Goal: Task Accomplishment & Management: Use online tool/utility

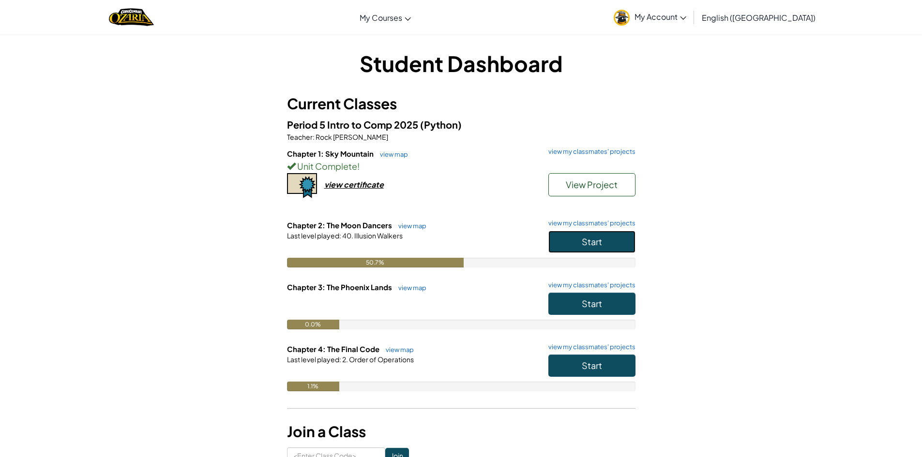
click at [598, 234] on button "Start" at bounding box center [591, 242] width 87 height 22
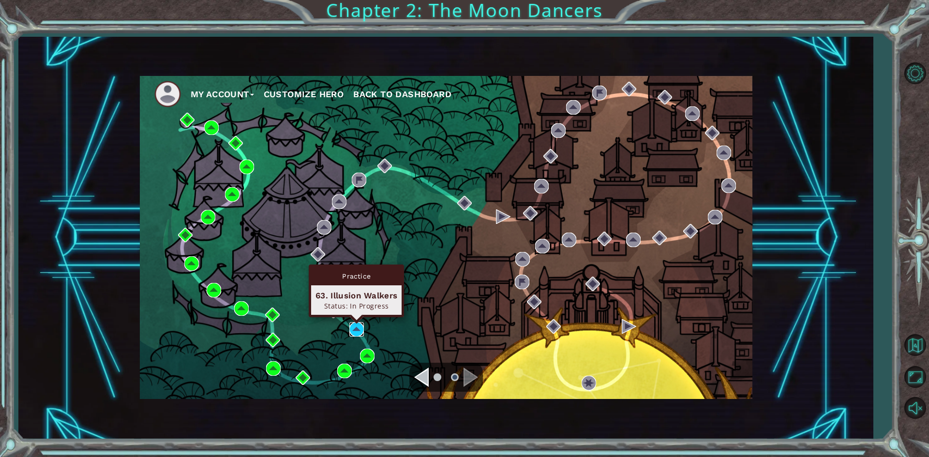
click at [355, 334] on img at bounding box center [356, 329] width 15 height 15
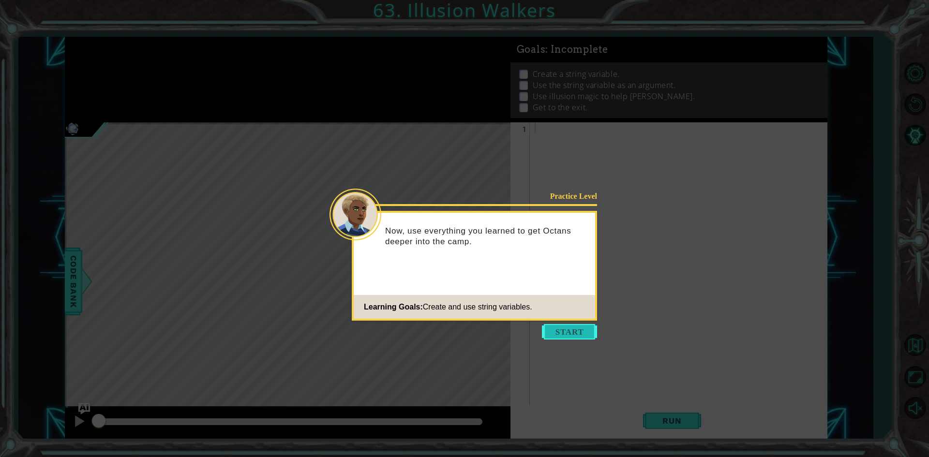
click at [585, 333] on button "Start" at bounding box center [569, 331] width 55 height 15
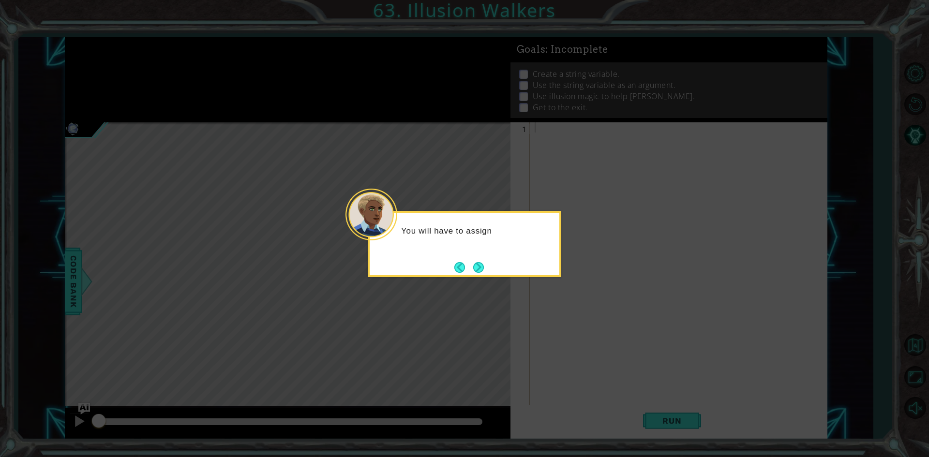
click at [468, 259] on div "You will have to assign" at bounding box center [465, 244] width 194 height 66
click at [472, 257] on div "You will have to assign a variable to" at bounding box center [465, 244] width 194 height 66
click at [481, 268] on button "Next" at bounding box center [478, 267] width 11 height 11
drag, startPoint x: 469, startPoint y: 271, endPoint x: 475, endPoint y: 264, distance: 8.9
click at [468, 271] on button "Back" at bounding box center [463, 267] width 19 height 11
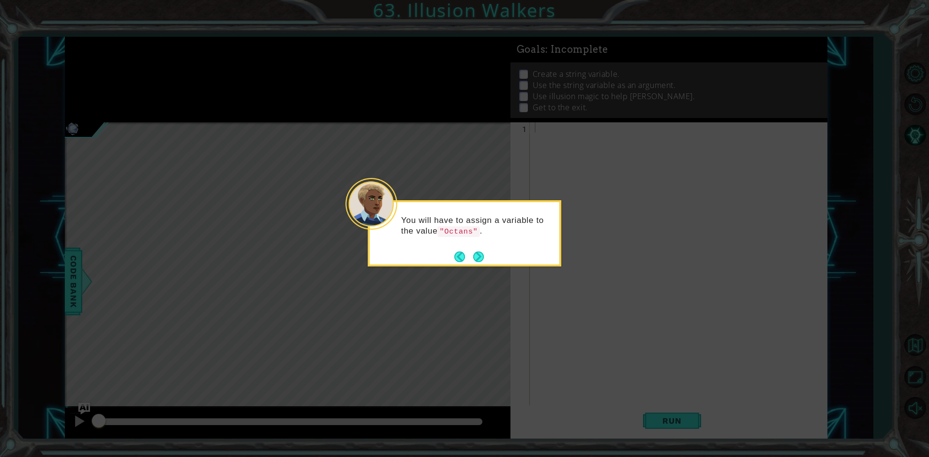
click at [480, 253] on button "Next" at bounding box center [478, 257] width 11 height 11
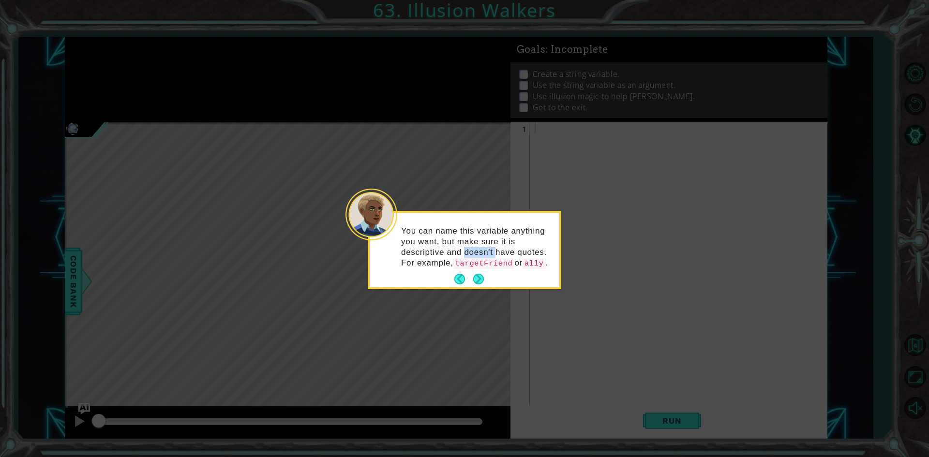
click at [480, 253] on p "You can name this variable anything you want, but make sure it is descriptive a…" at bounding box center [476, 247] width 151 height 43
click at [477, 288] on div "You can name this variable anything you want, but make sure it is descriptive a…" at bounding box center [465, 250] width 194 height 78
click at [472, 286] on footer at bounding box center [469, 279] width 30 height 15
click at [475, 276] on button "Next" at bounding box center [478, 279] width 11 height 11
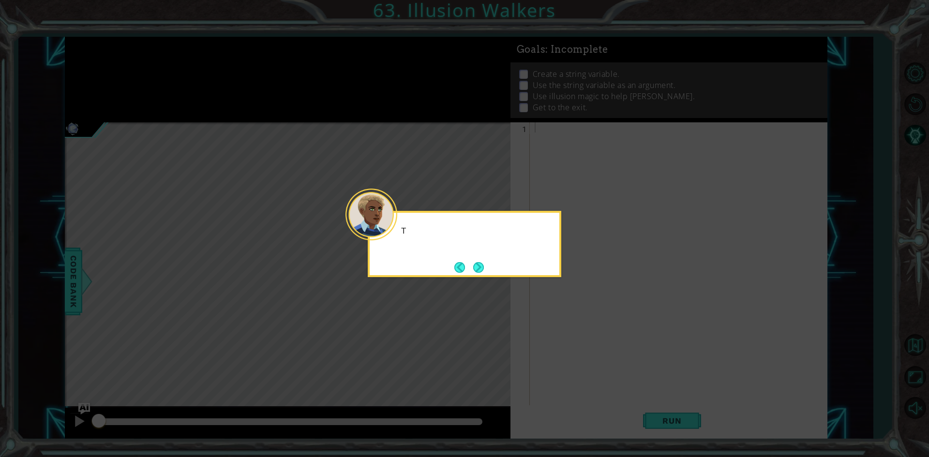
click at [475, 276] on div "T" at bounding box center [465, 244] width 194 height 66
click at [479, 263] on button "Next" at bounding box center [478, 267] width 11 height 11
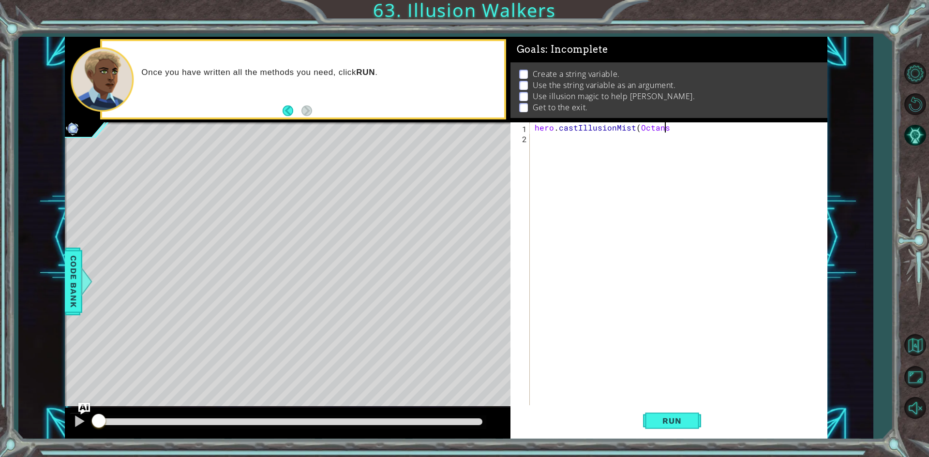
scroll to position [0, 8]
click at [673, 413] on button "Run" at bounding box center [672, 421] width 58 height 31
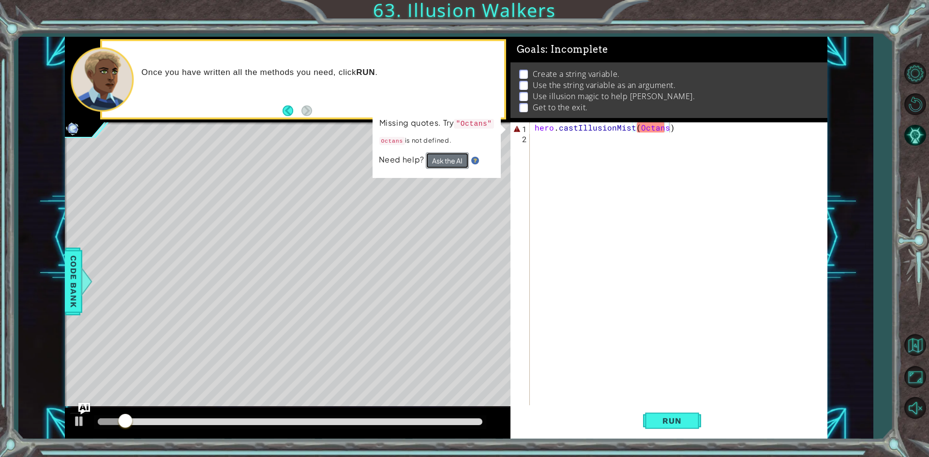
click at [466, 156] on button "Ask the AI" at bounding box center [447, 160] width 43 height 16
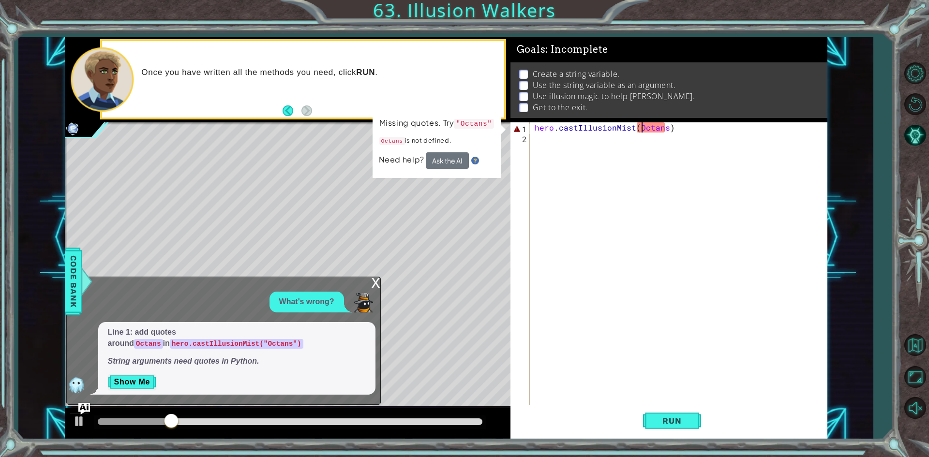
click at [641, 128] on div "hero . castIllusionMist ( Octans )" at bounding box center [681, 274] width 296 height 305
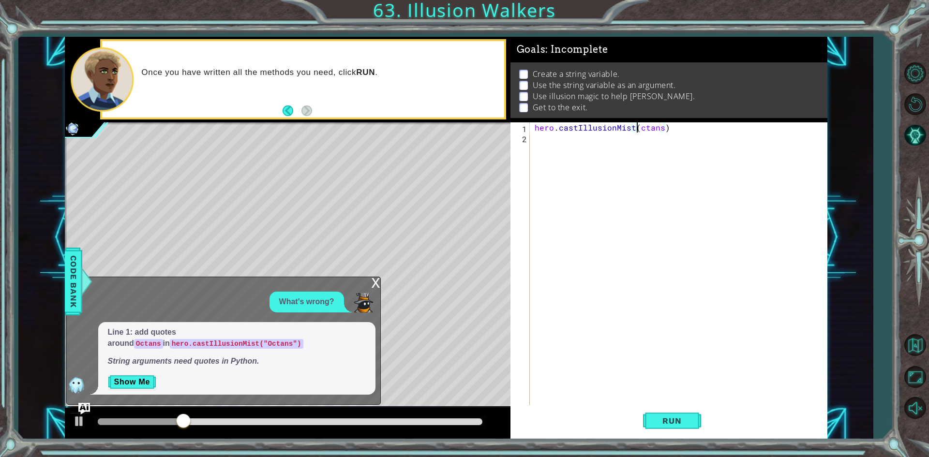
scroll to position [0, 6]
type textarea "hero.castIllusionMist(octans)"
click at [663, 414] on button "Run" at bounding box center [672, 421] width 58 height 31
